Goal: Task Accomplishment & Management: Manage account settings

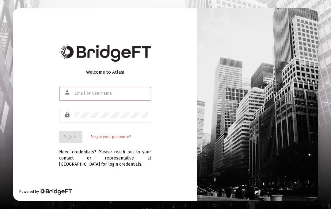
click at [82, 96] on input "text" at bounding box center [110, 93] width 73 height 5
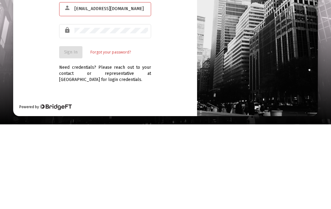
type input "dsdacasey1@spectrum.net"
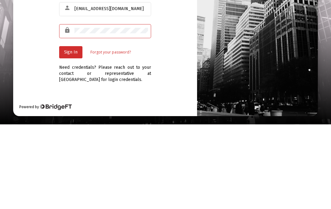
click at [69, 131] on button "Sign In" at bounding box center [70, 137] width 23 height 12
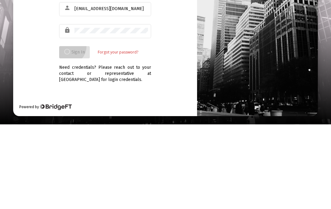
scroll to position [27, 0]
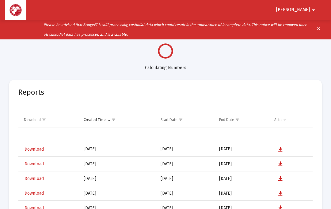
click at [314, 10] on mat-icon "arrow_drop_down" at bounding box center [313, 10] width 7 height 12
click at [253, 54] on div at bounding box center [165, 104] width 331 height 209
click at [255, 54] on div at bounding box center [165, 50] width 312 height 15
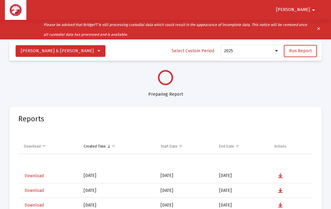
select select "View all"
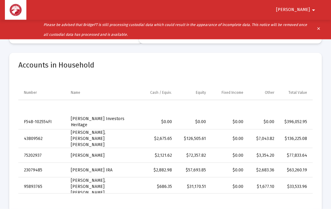
scroll to position [169, 0]
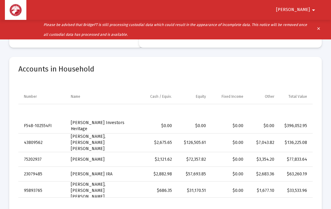
click at [320, 29] on mat-icon "clear" at bounding box center [318, 29] width 5 height 9
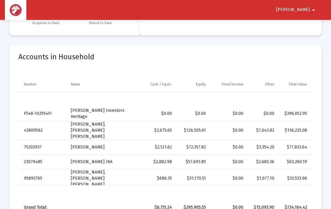
click at [313, 9] on mat-icon "arrow_drop_down" at bounding box center [313, 10] width 7 height 12
click at [309, 24] on button "Logout" at bounding box center [309, 26] width 34 height 15
